Goal: Find specific page/section: Find specific page/section

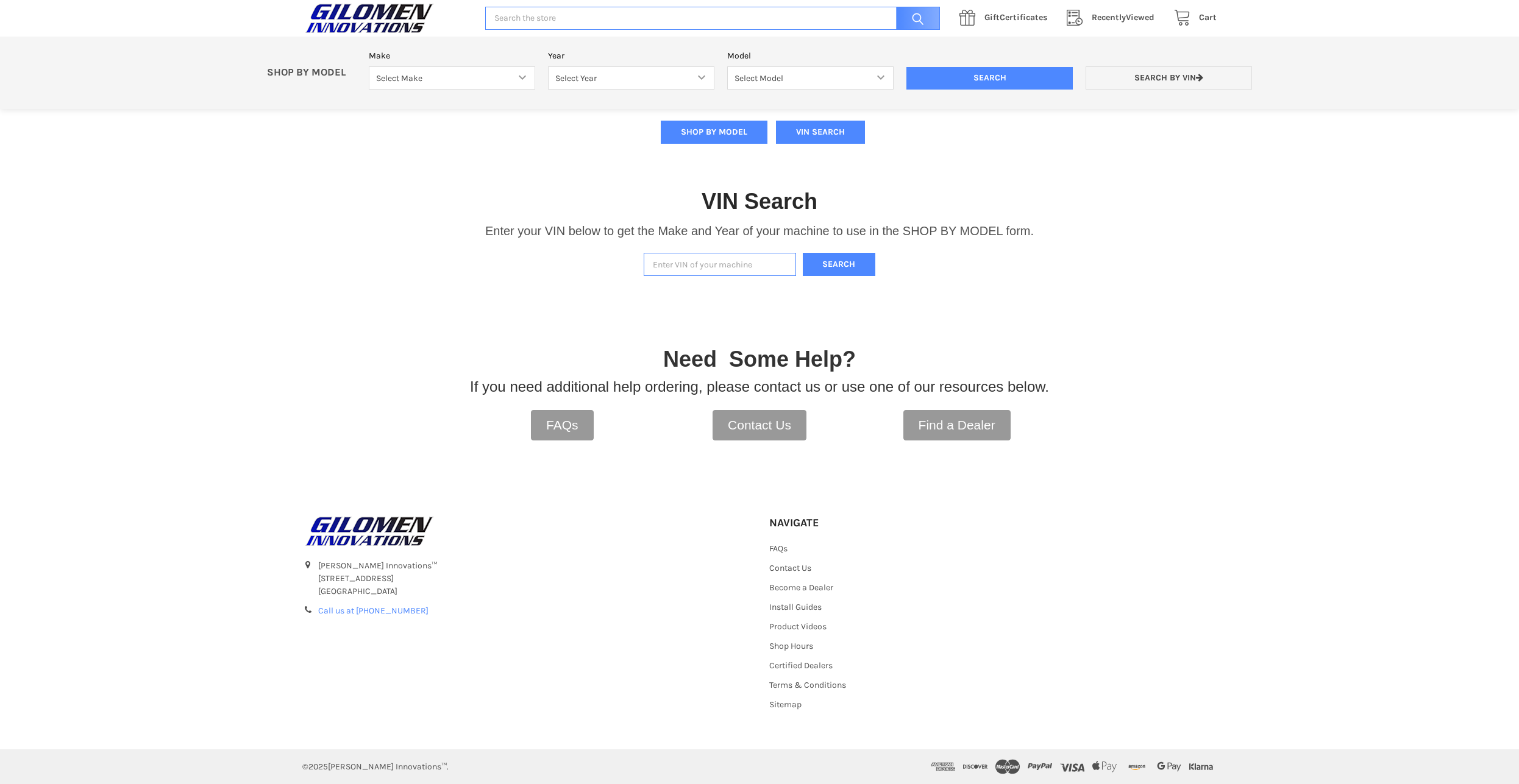
scroll to position [237, 0]
paste input "[US_VEHICLE_IDENTIFICATION_NUMBER]"
type input "[US_VEHICLE_IDENTIFICATION_NUMBER]"
click at [864, 262] on button "Search" at bounding box center [839, 265] width 73 height 24
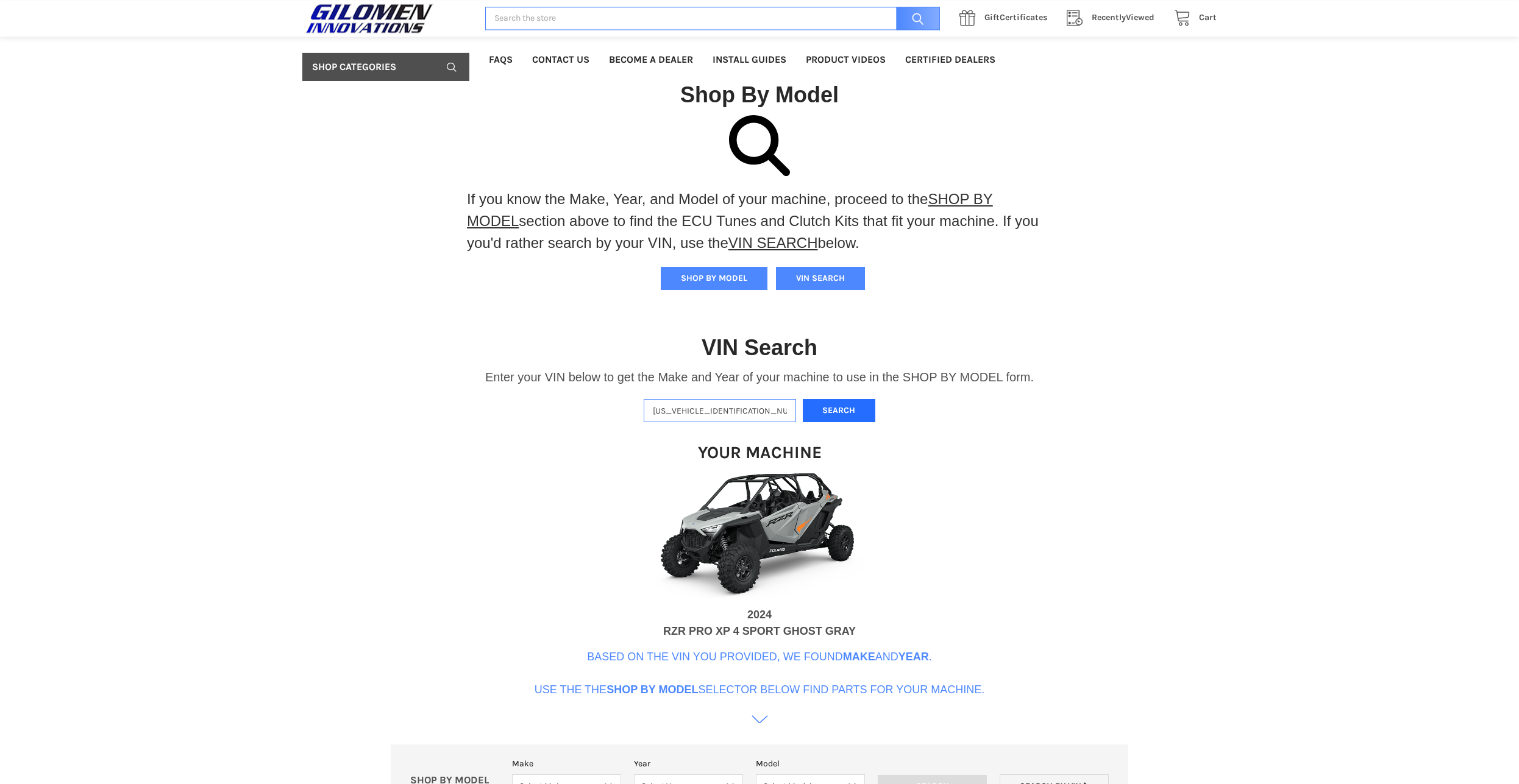
scroll to position [271, 0]
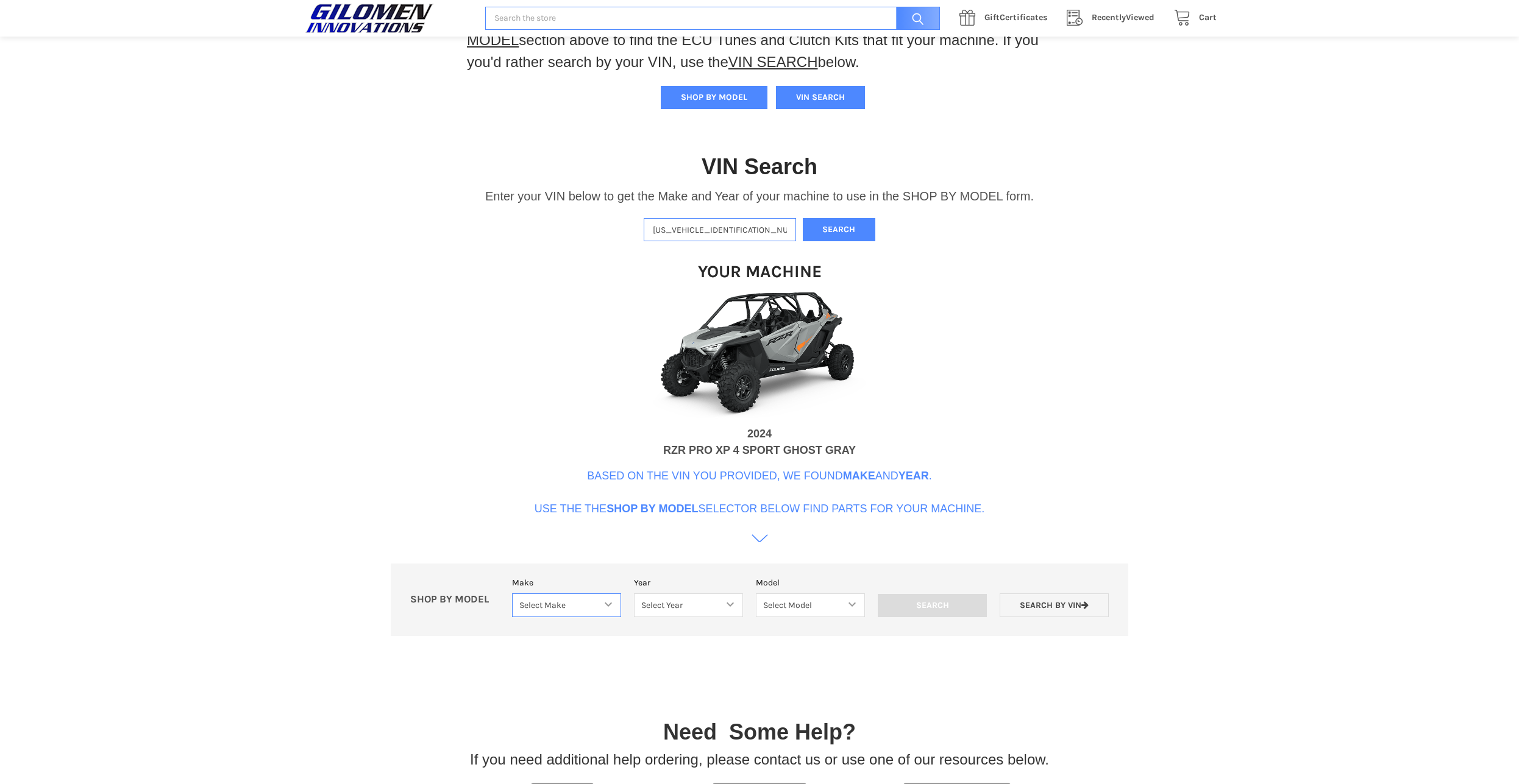
click at [512, 593] on select "Select Make Bobcat UTV Gravely UTV ACE 900 RANGER 570 Ranger 700 / 800 RANGER 9…" at bounding box center [567, 605] width 109 height 24
select select "358"
click option "RZR TURBO" at bounding box center [0, 0] width 0 height 0
click at [634, 593] on select "Select Year [DATE] 2017 2018 2019 2020 2021 2022 2023 2024 2025 2026" at bounding box center [688, 605] width 109 height 24
select select "654"
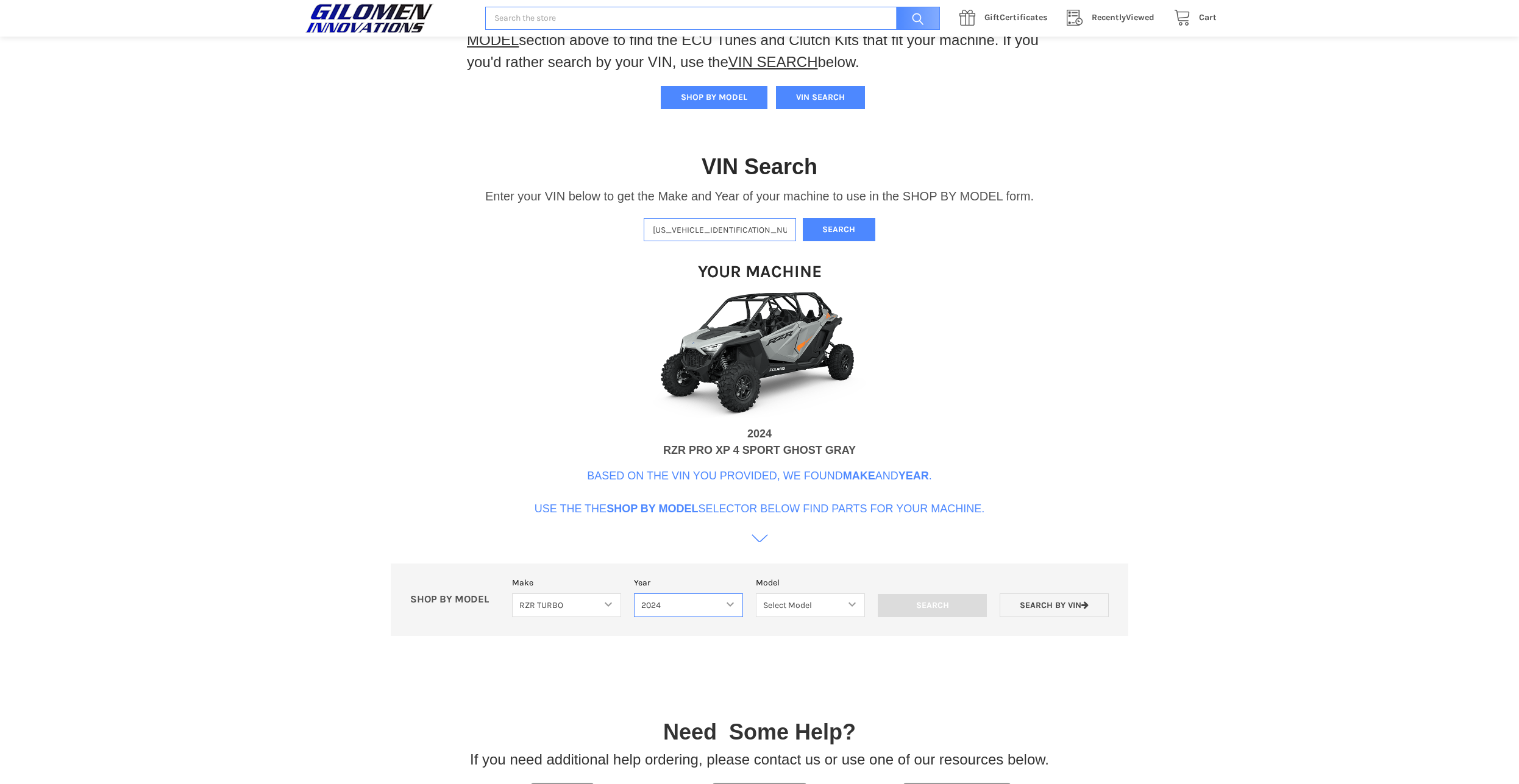
click option "2024" at bounding box center [0, 0] width 0 height 0
click at [756, 593] on select "Select Model RZR Pro XP RZR Pro XP 4 RZR Turbo R RZR Turbo R 4" at bounding box center [811, 605] width 110 height 24
select select "656"
click option "RZR Pro XP 4" at bounding box center [0, 0] width 0 height 0
click at [959, 605] on input "Search" at bounding box center [934, 605] width 110 height 23
